Goal: Task Accomplishment & Management: Use online tool/utility

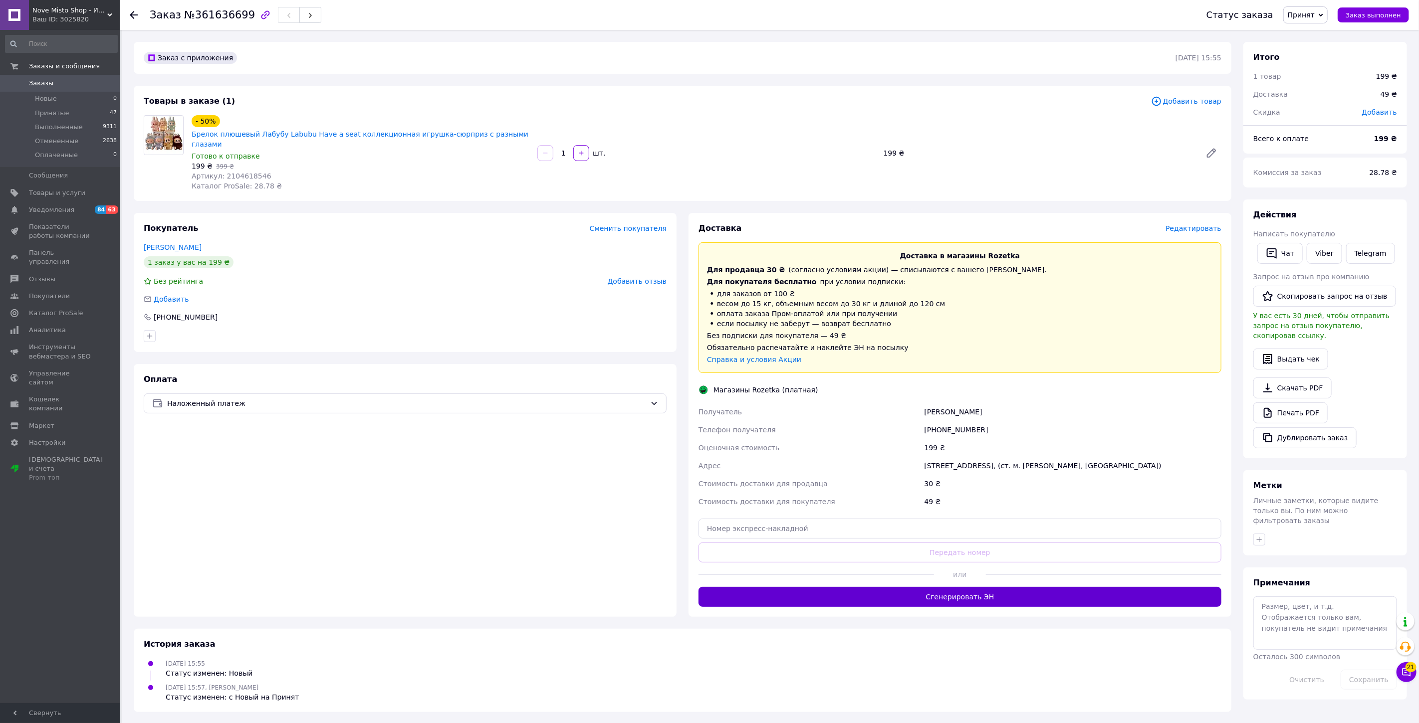
click at [966, 587] on button "Сгенерировать ЭН" at bounding box center [959, 597] width 523 height 20
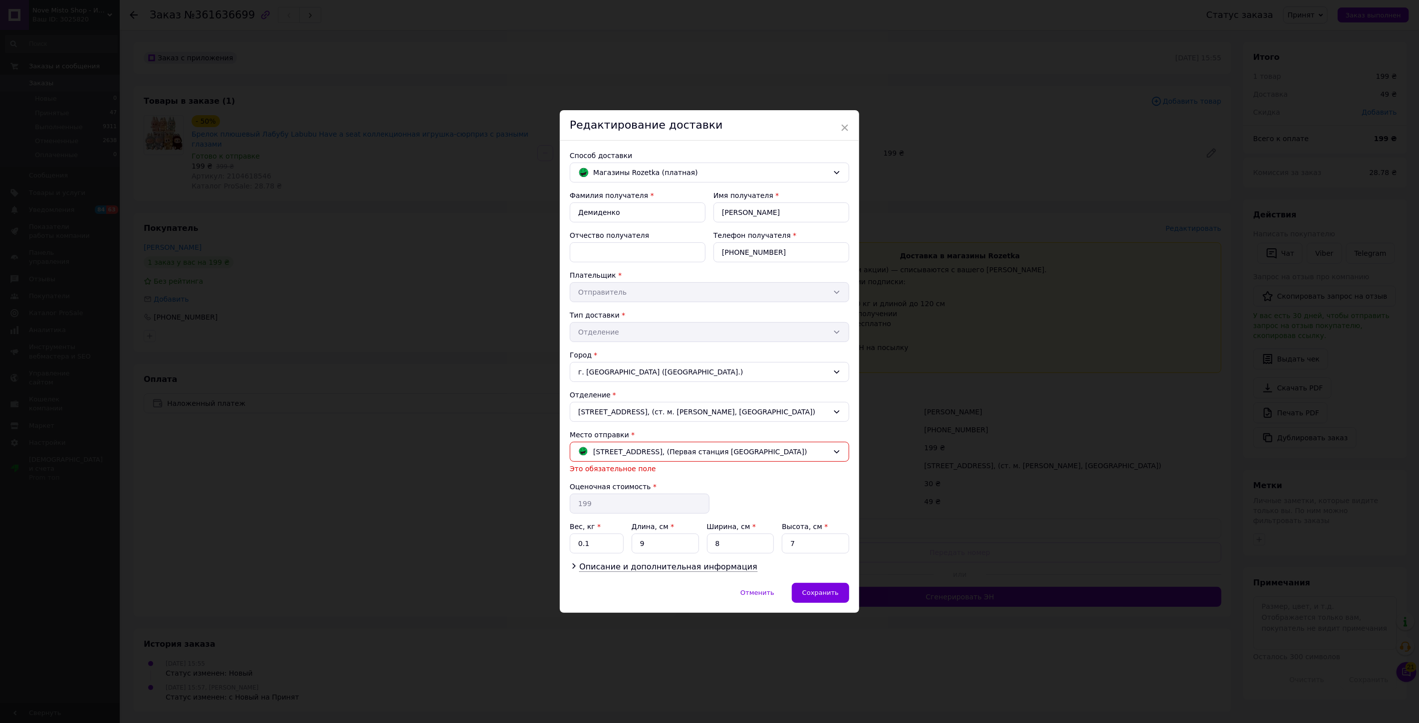
click at [705, 561] on div "Фамилия получателя * Демиденко Имя получателя * Ольга Отчество получателя Телеф…" at bounding box center [709, 382] width 279 height 383
click at [700, 565] on span "Описание и дополнительная информация" at bounding box center [668, 567] width 178 height 10
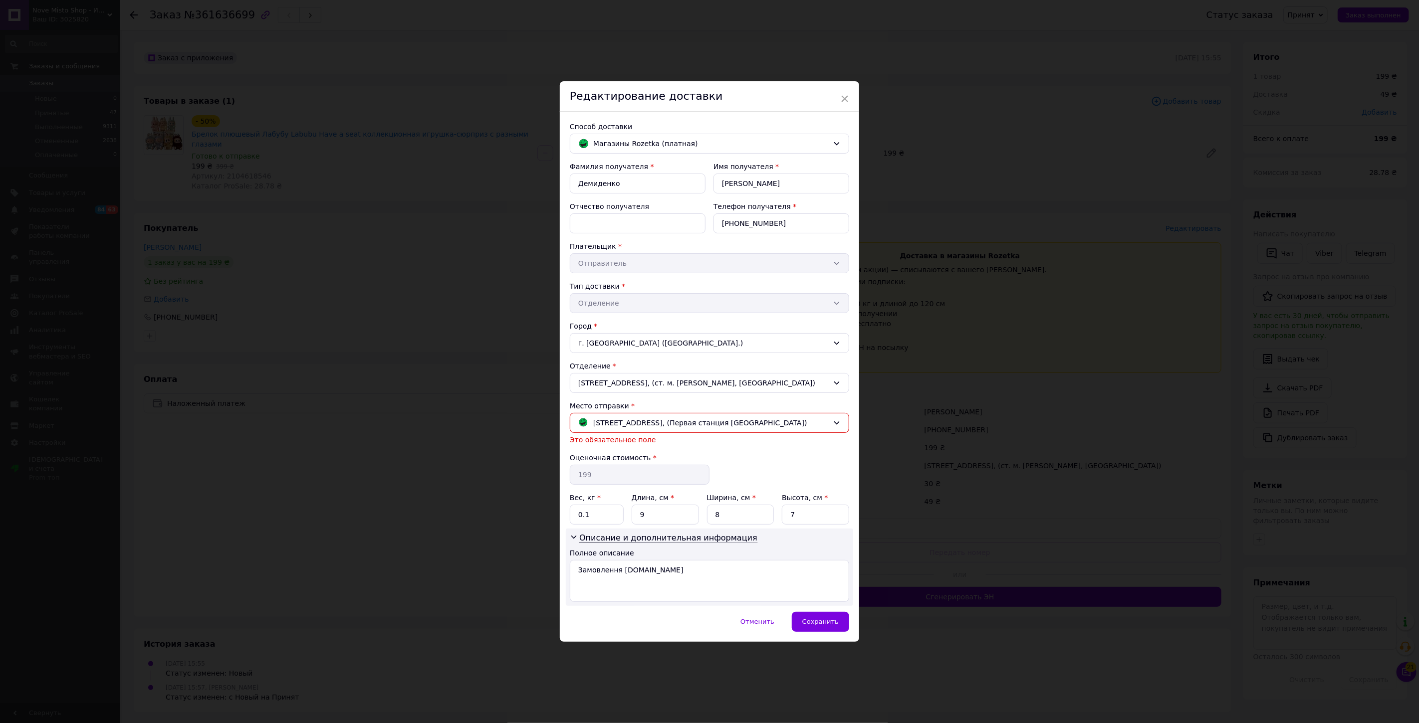
click at [1004, 461] on div "× Редактирование доставки Способ доставки Магазины Rozetka (платная) Фамилия по…" at bounding box center [709, 361] width 1419 height 723
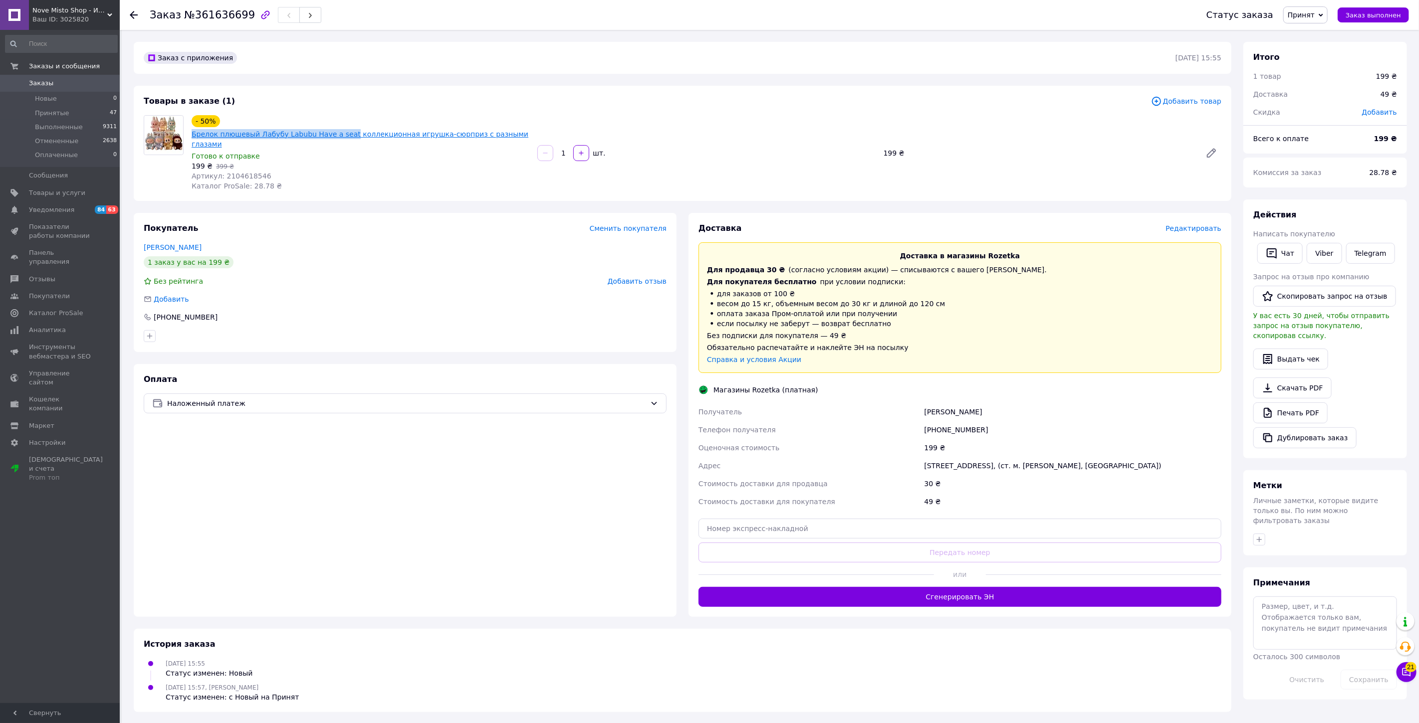
drag, startPoint x: 192, startPoint y: 133, endPoint x: 338, endPoint y: 133, distance: 146.2
click at [338, 133] on div "- 50% Брелок плюшевый Лабубу Labubu Have a seat коллекционная игрушка-сюрприз с…" at bounding box center [361, 153] width 346 height 80
copy link "Брелок плюшевый Лабубу Labubu Have a seat"
click at [952, 591] on button "Сгенерировать ЭН" at bounding box center [959, 597] width 523 height 20
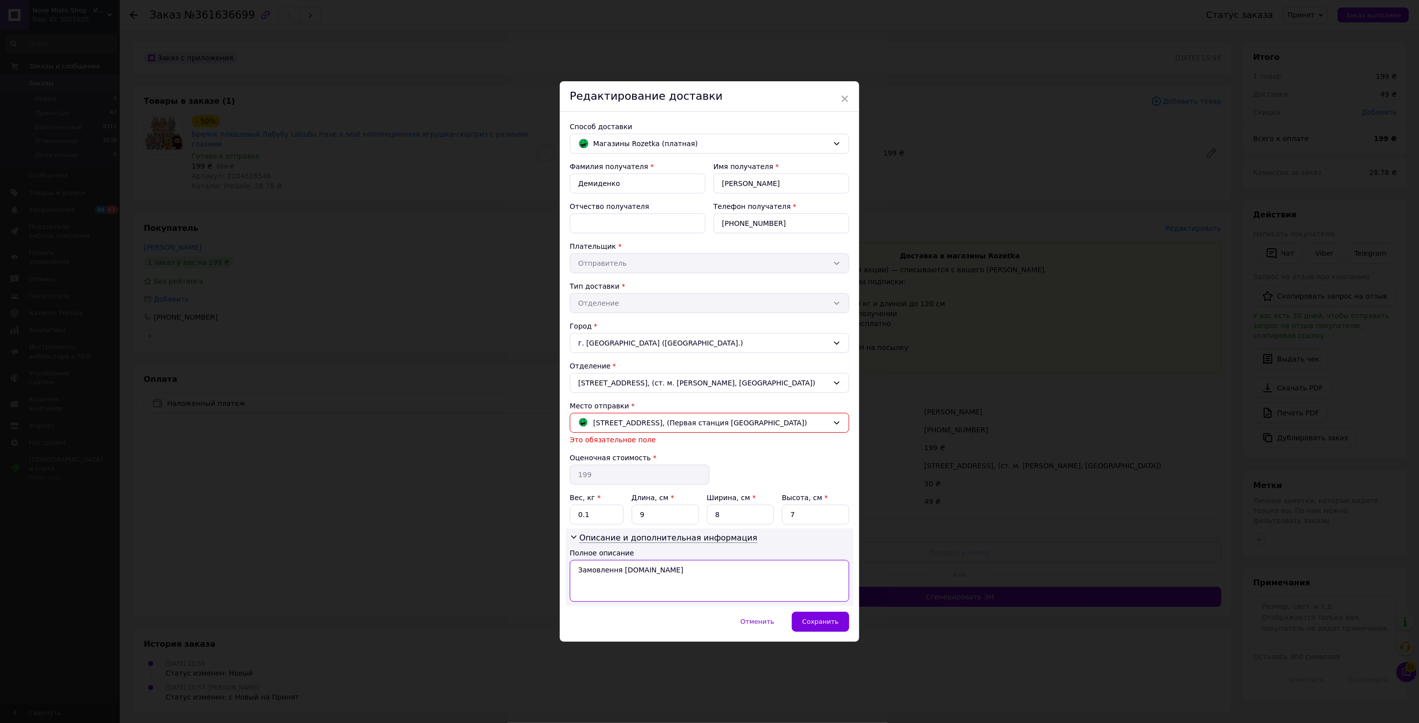
click at [696, 576] on textarea "Замовлення Prom.ua" at bounding box center [709, 581] width 279 height 42
paste textarea "релок плюшевый Лабубу Labubu Have a seat"
type textarea "Брелок плюшевый Лабубу Labubu Have a seat"
click at [818, 632] on div "Сохранить" at bounding box center [820, 622] width 57 height 20
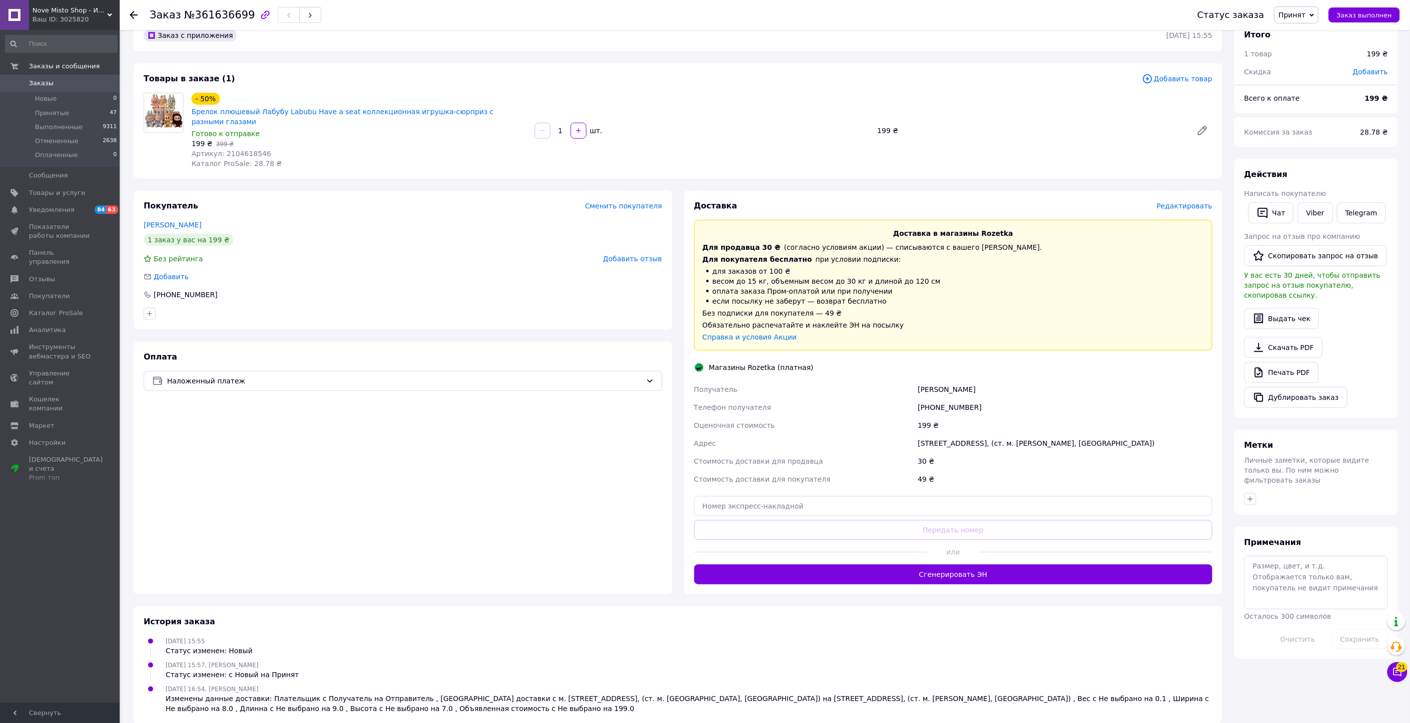
scroll to position [25, 0]
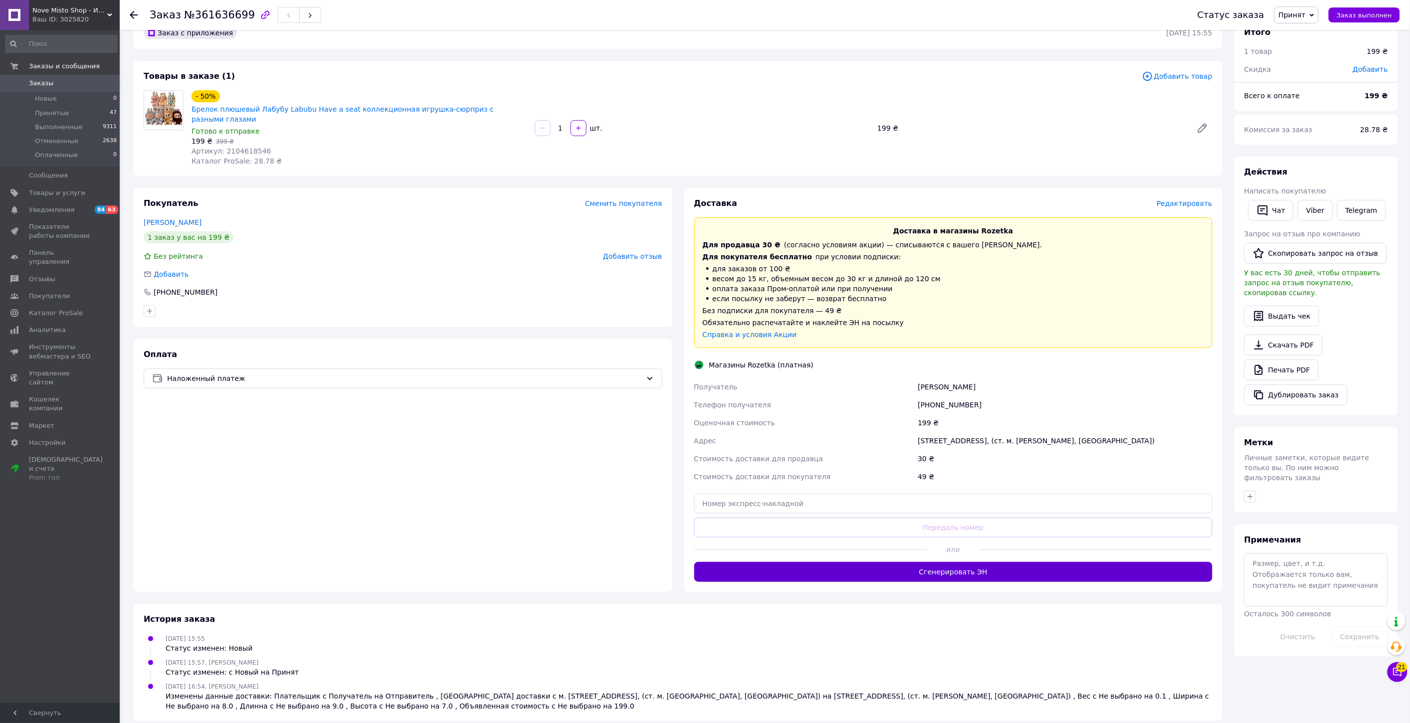
click at [945, 571] on button "Сгенерировать ЭН" at bounding box center [953, 572] width 519 height 20
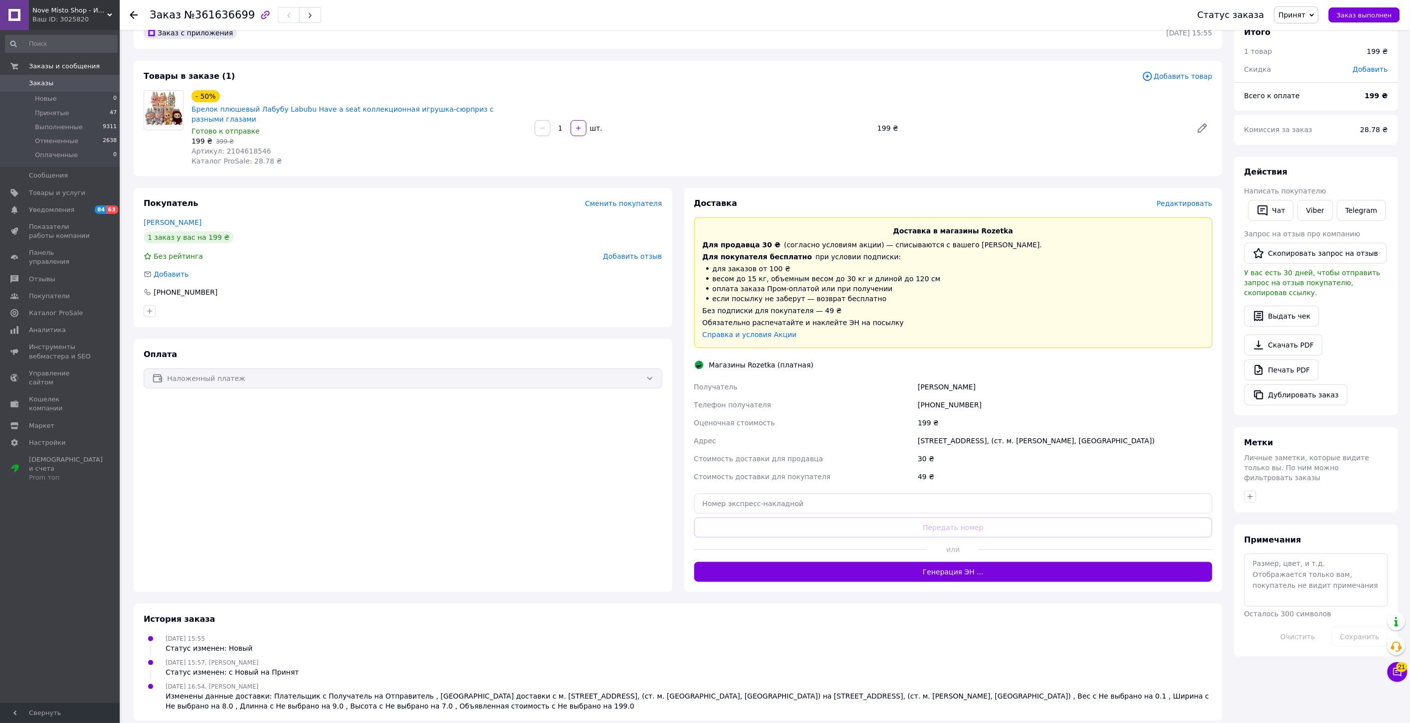
scroll to position [0, 0]
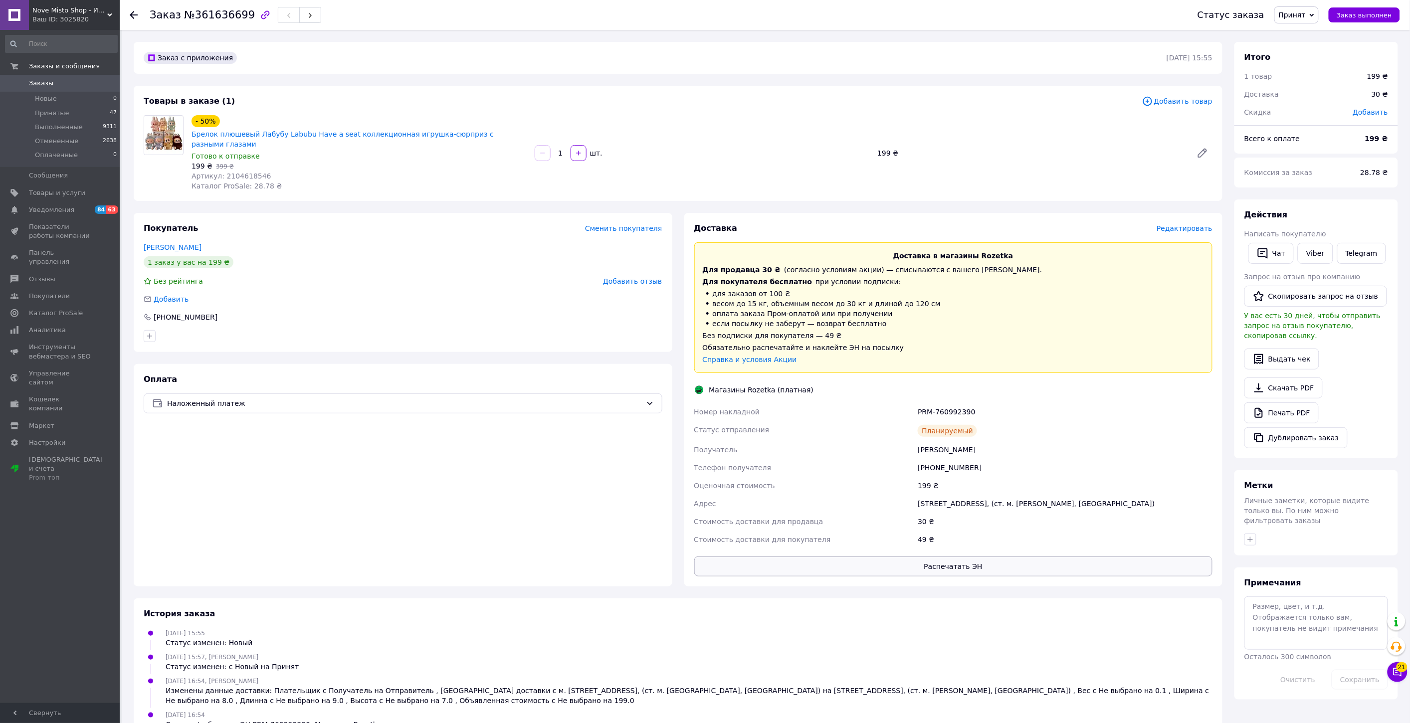
click at [982, 557] on button "Распечатать ЭН" at bounding box center [953, 567] width 519 height 20
click at [930, 390] on div "Доставка Редактировать Доставка в магазины Rozetka Для продавца 30 ₴   (согласн…" at bounding box center [953, 400] width 519 height 354
click at [940, 403] on div "PRM-760992390" at bounding box center [1065, 412] width 299 height 18
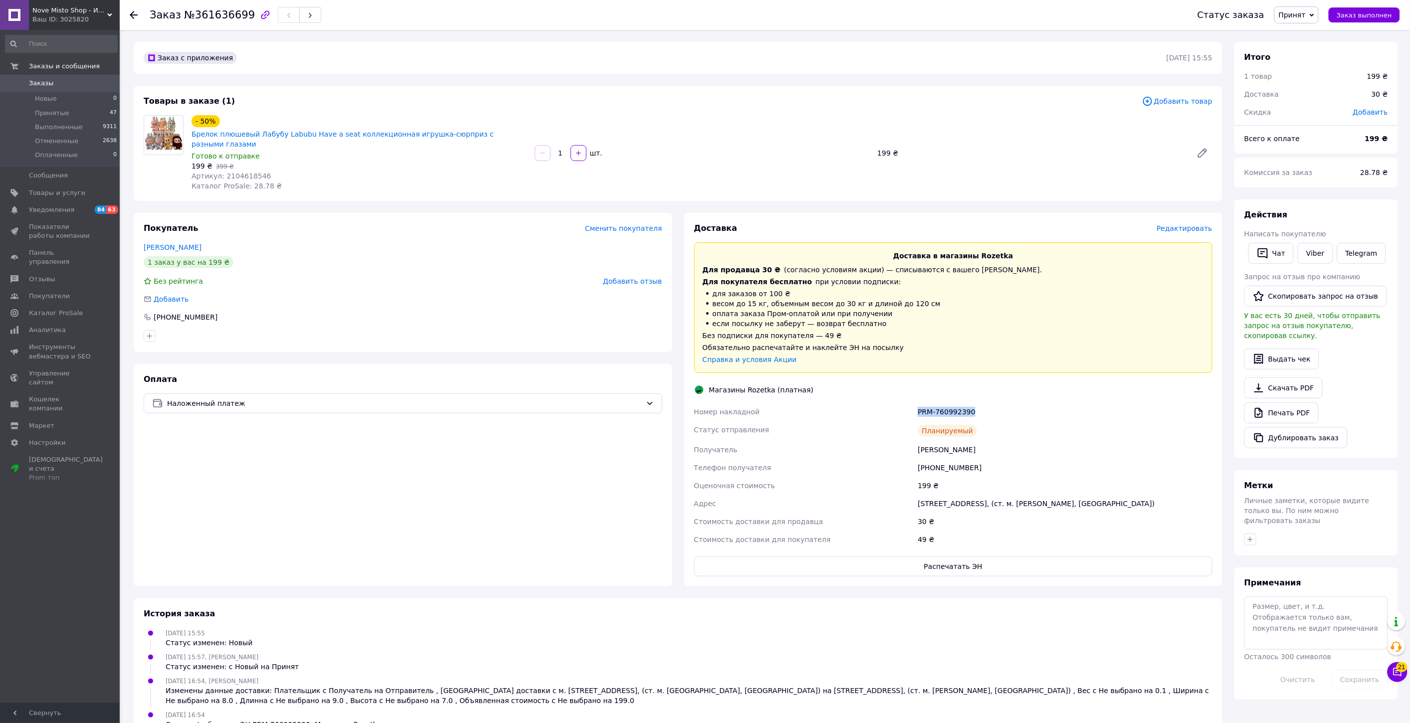
copy div "PRM-760992390"
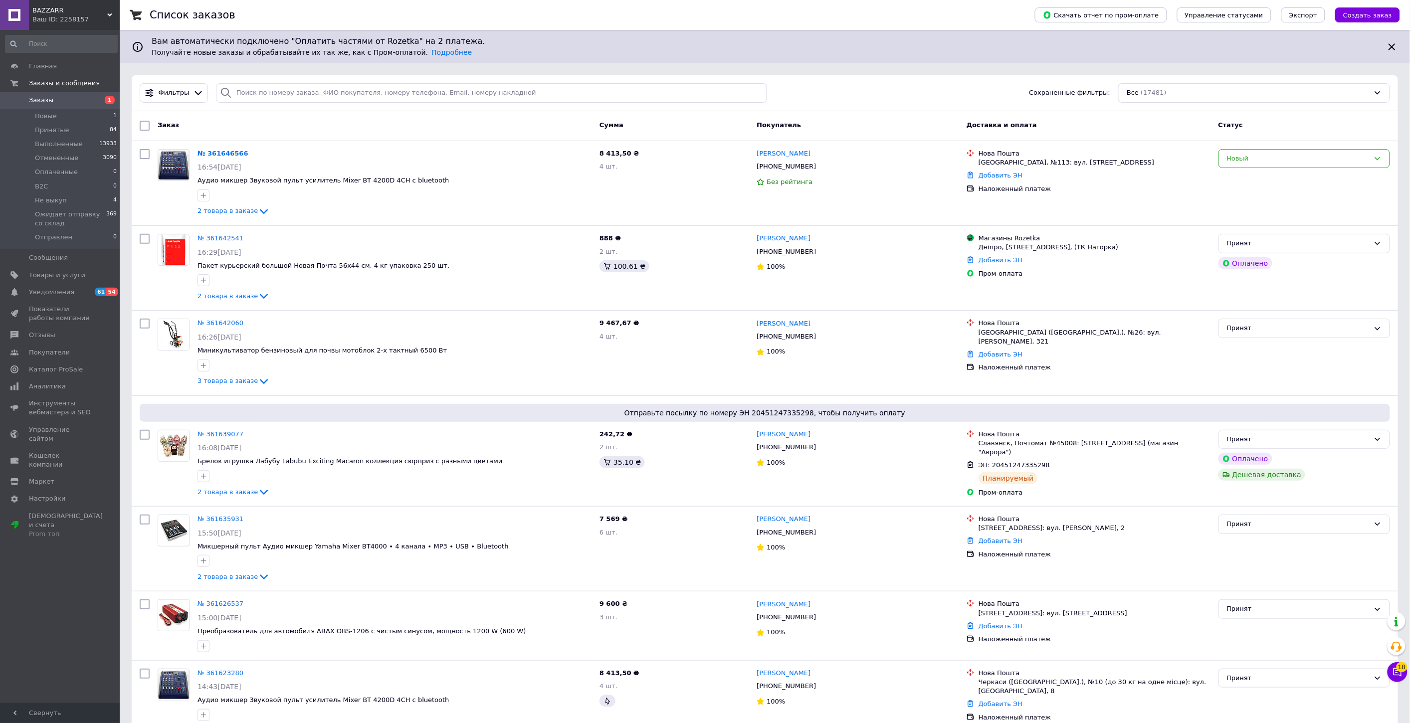
drag, startPoint x: 27, startPoint y: 0, endPoint x: 49, endPoint y: 18, distance: 28.0
click at [29, 1] on div "BAZZARR Ваш ID: 2258157 Сайт BAZZARR Кабинет покупателя Проверить состояние сис…" at bounding box center [60, 15] width 120 height 30
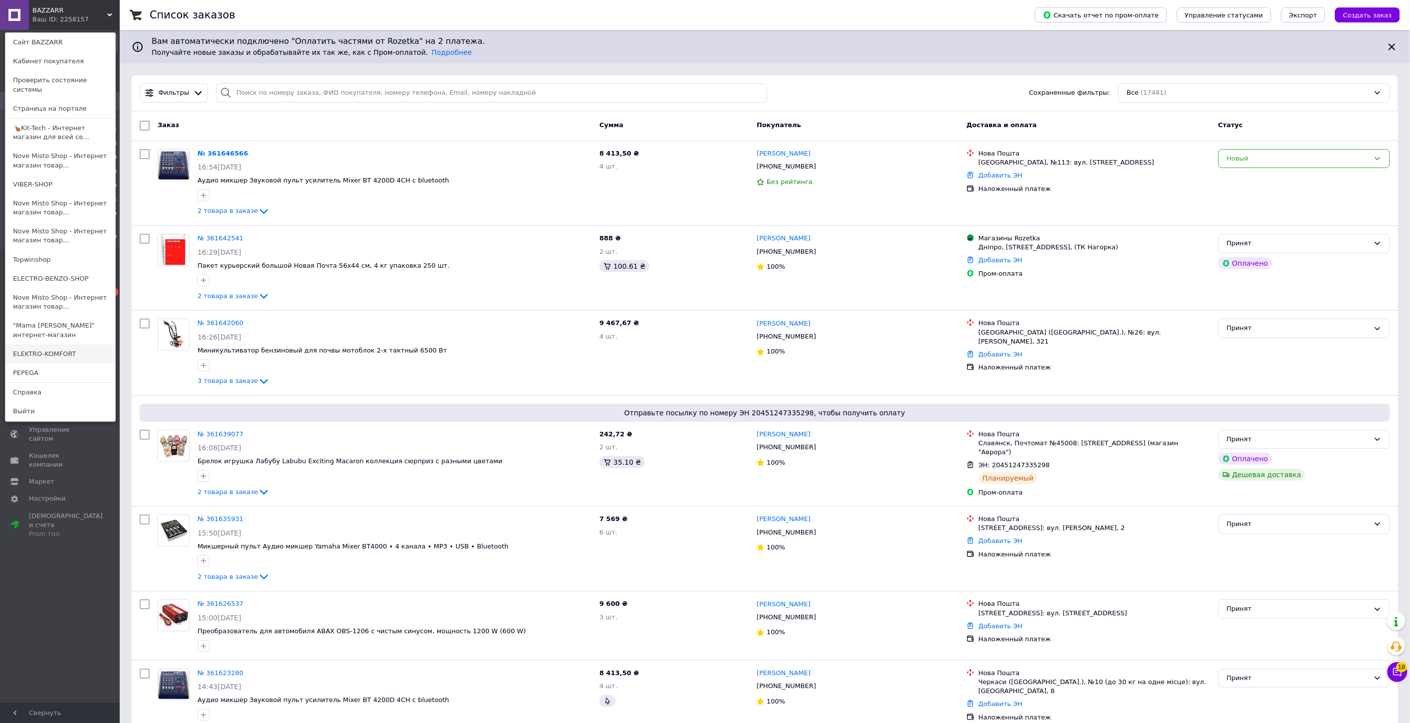
click at [60, 345] on link "ELEKTRO-KOMFORT" at bounding box center [60, 354] width 110 height 19
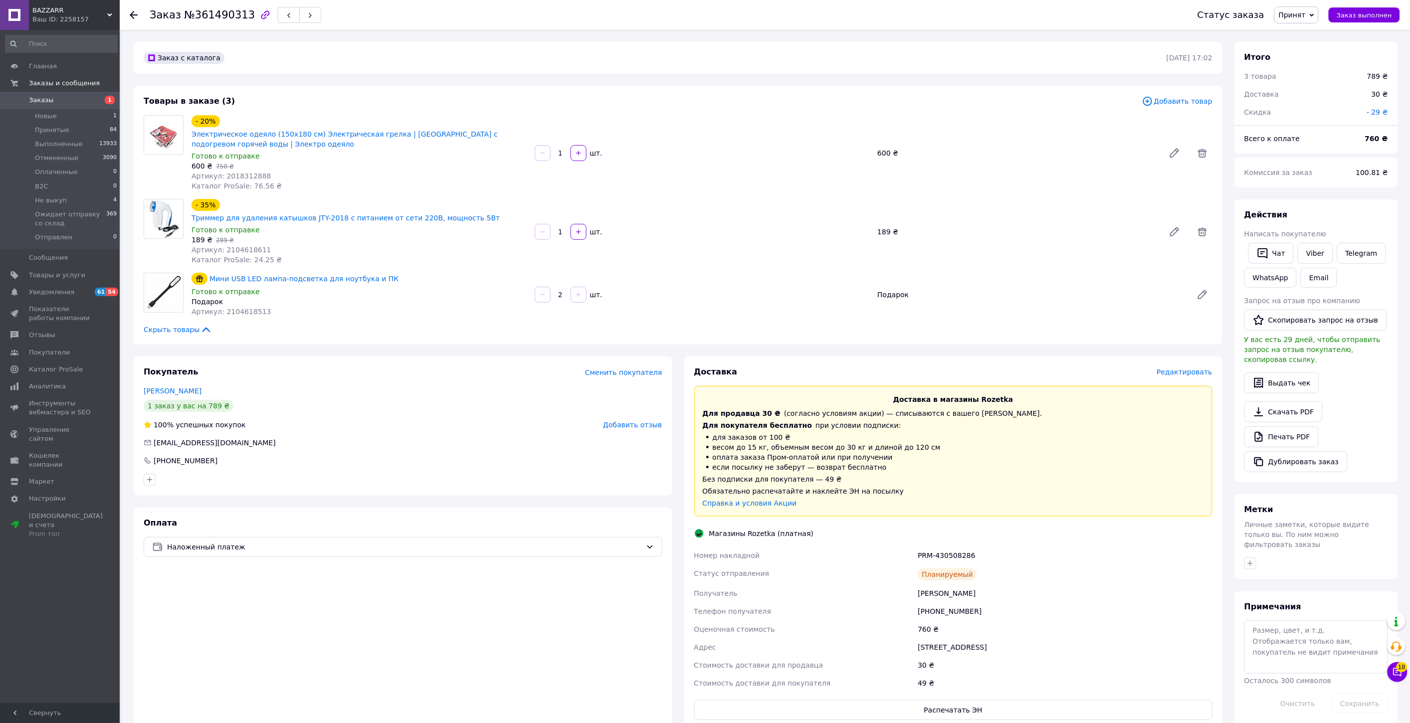
click at [971, 604] on div "+380982725473" at bounding box center [1065, 612] width 299 height 18
click at [998, 700] on button "Распечатать ЭН" at bounding box center [953, 710] width 519 height 20
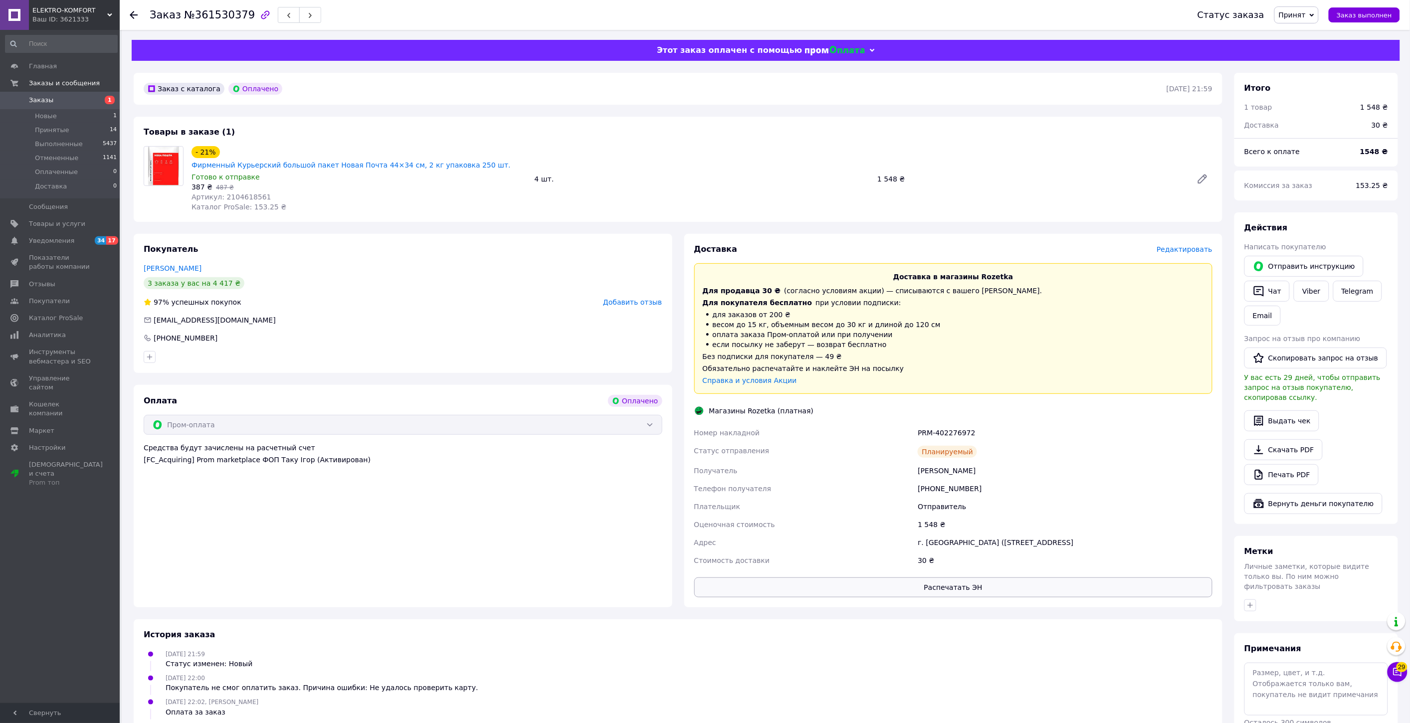
drag, startPoint x: 990, startPoint y: 565, endPoint x: 991, endPoint y: 579, distance: 14.0
click at [990, 566] on div "Доставка Редактировать Доставка в магазины Rozetka Для продавца 30 ₴   (согласн…" at bounding box center [953, 421] width 519 height 354
click at [991, 579] on button "Распечатать ЭН" at bounding box center [953, 588] width 519 height 20
